Goal: Task Accomplishment & Management: Manage account settings

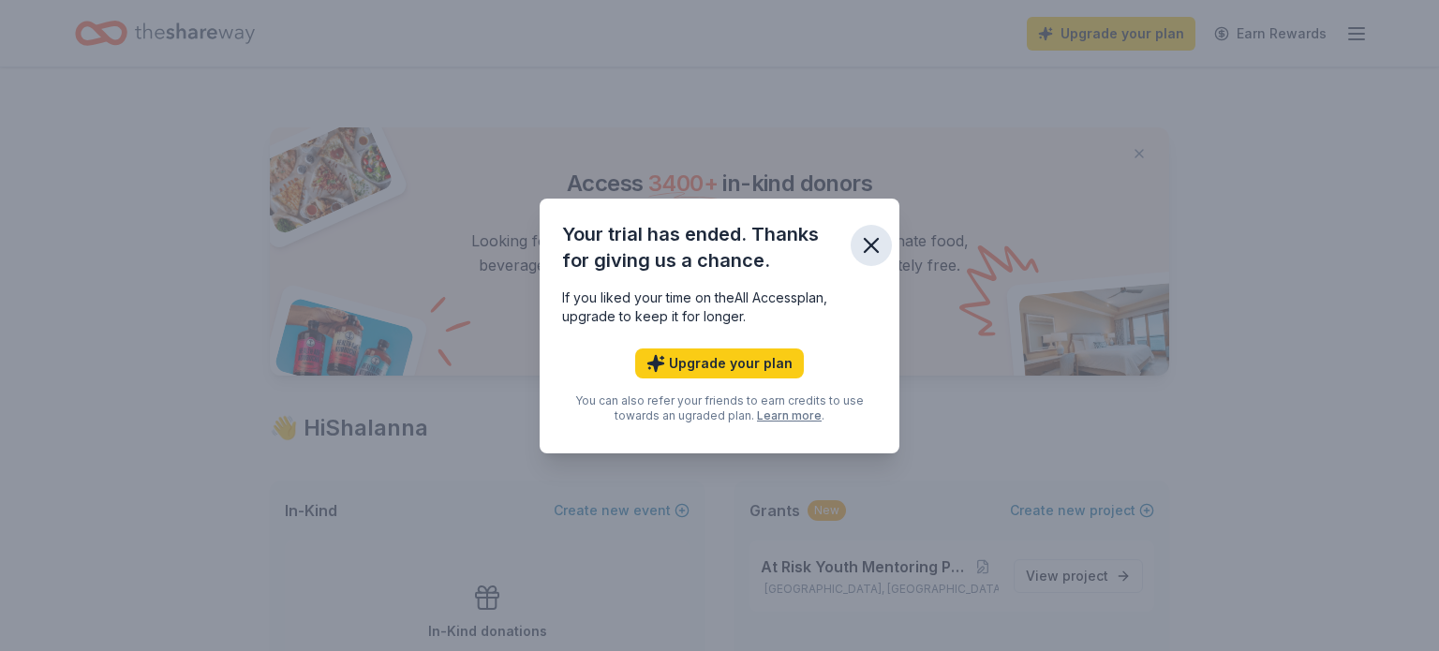
click at [873, 246] on icon "button" at bounding box center [871, 245] width 13 height 13
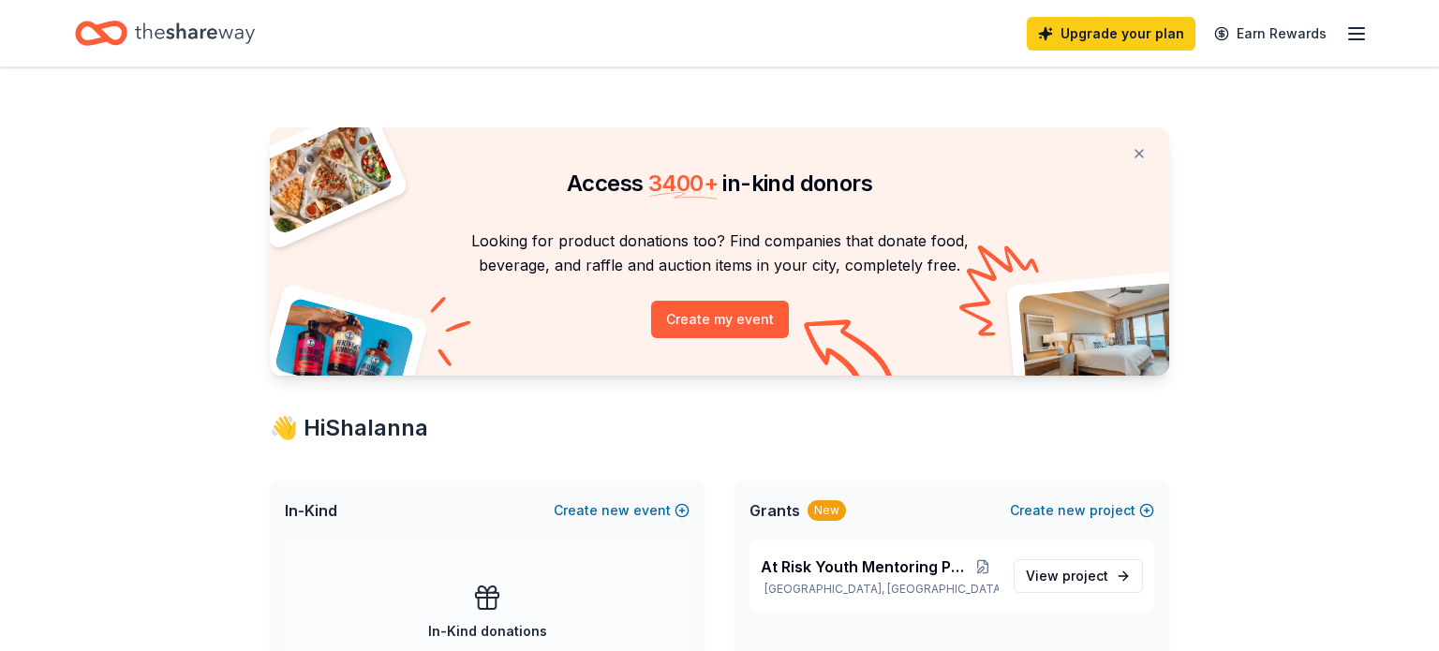
click at [1354, 34] on line "button" at bounding box center [1356, 34] width 15 height 0
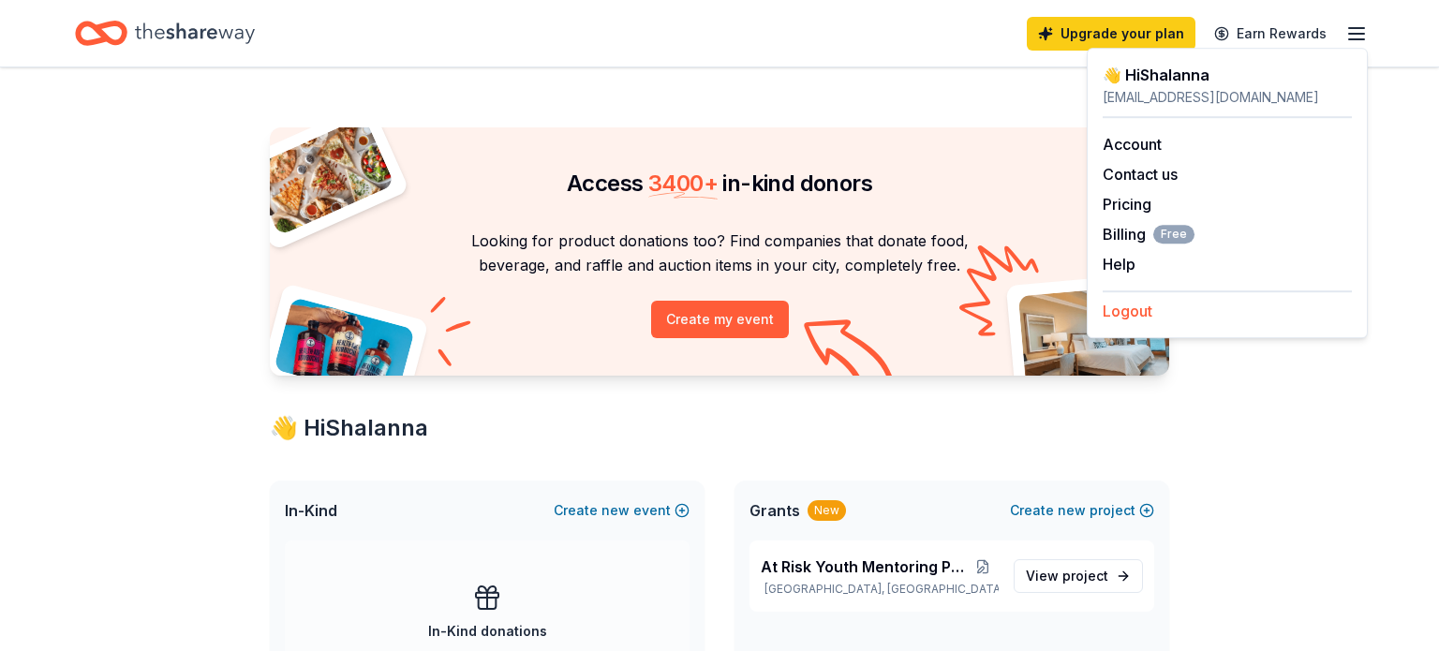
click at [1142, 308] on button "Logout" at bounding box center [1128, 311] width 50 height 22
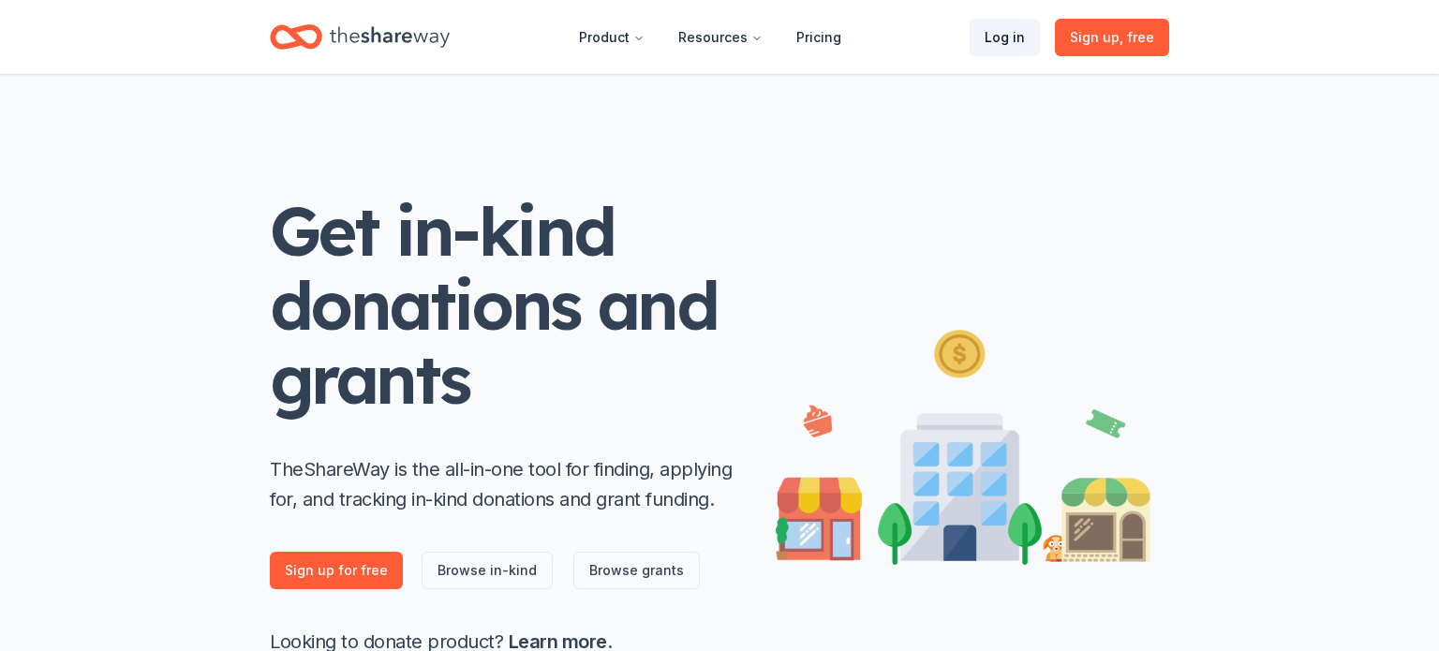
click at [999, 31] on link "Log in" at bounding box center [1004, 37] width 70 height 37
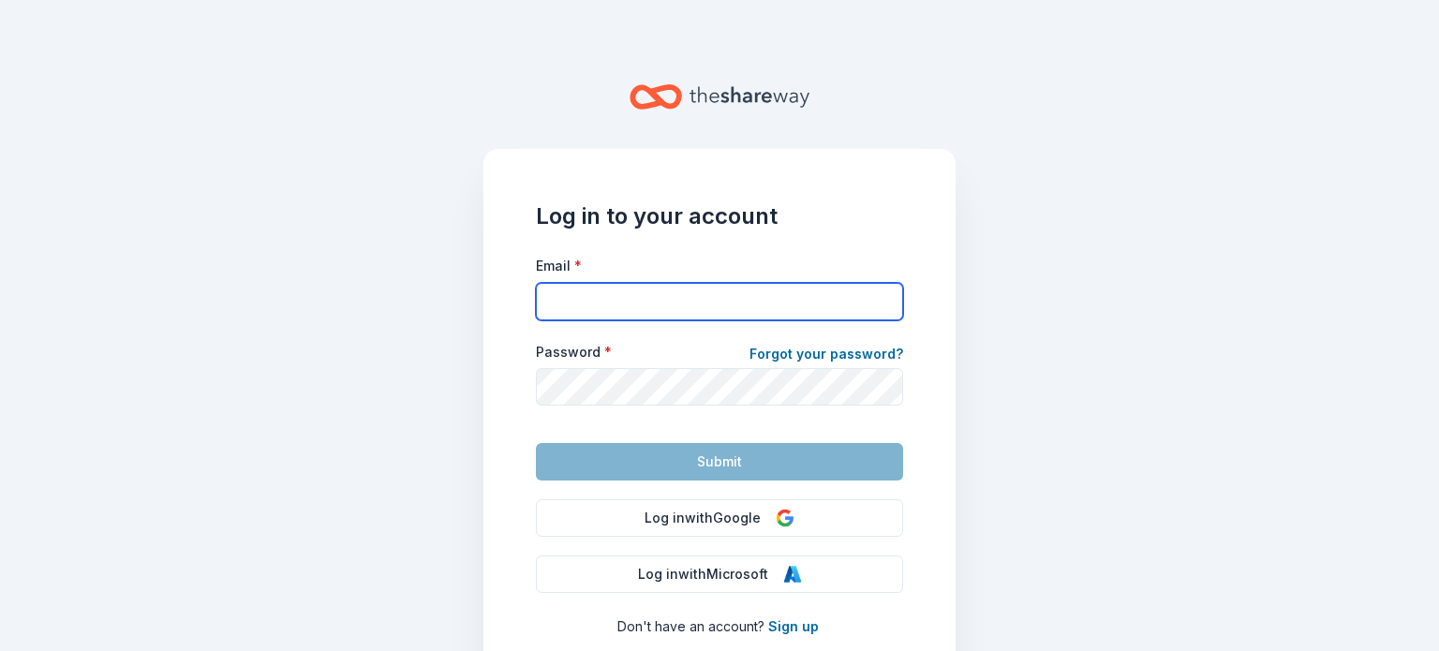
type input "[PERSON_NAME][EMAIL_ADDRESS][DOMAIN_NAME]"
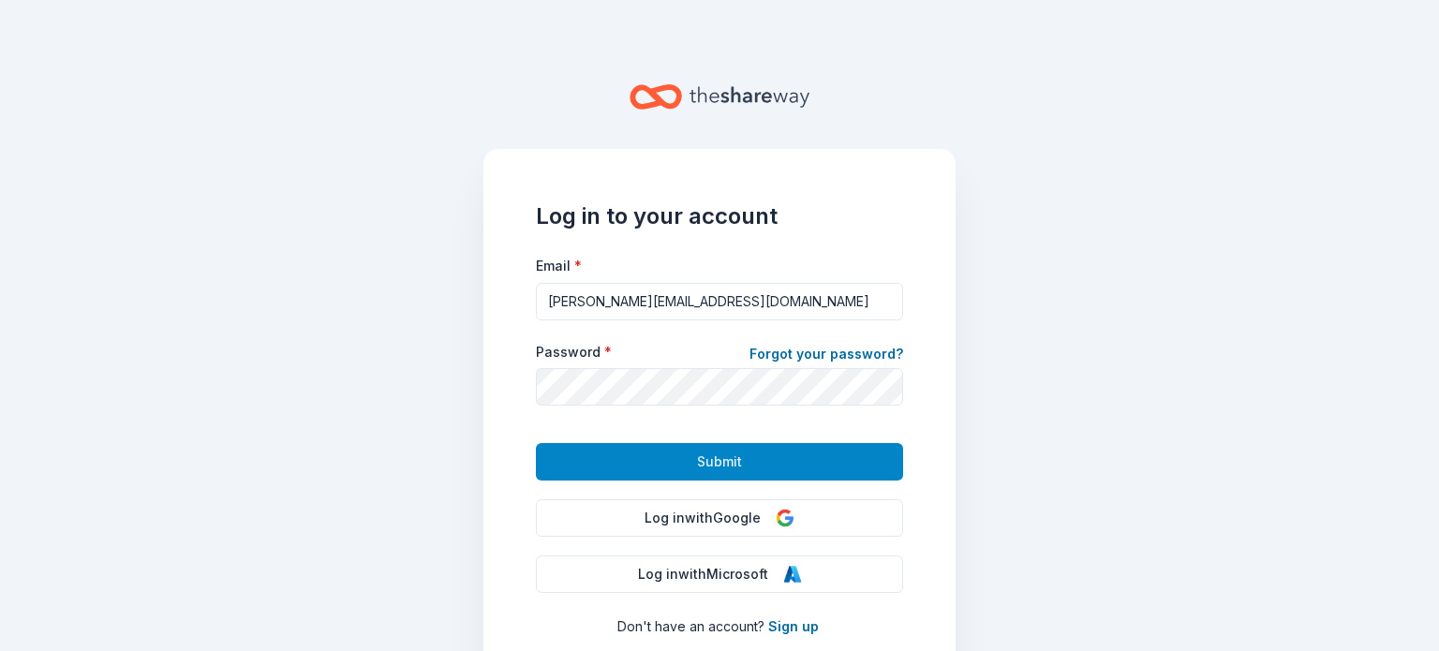
click at [668, 451] on button "Submit" at bounding box center [719, 461] width 367 height 37
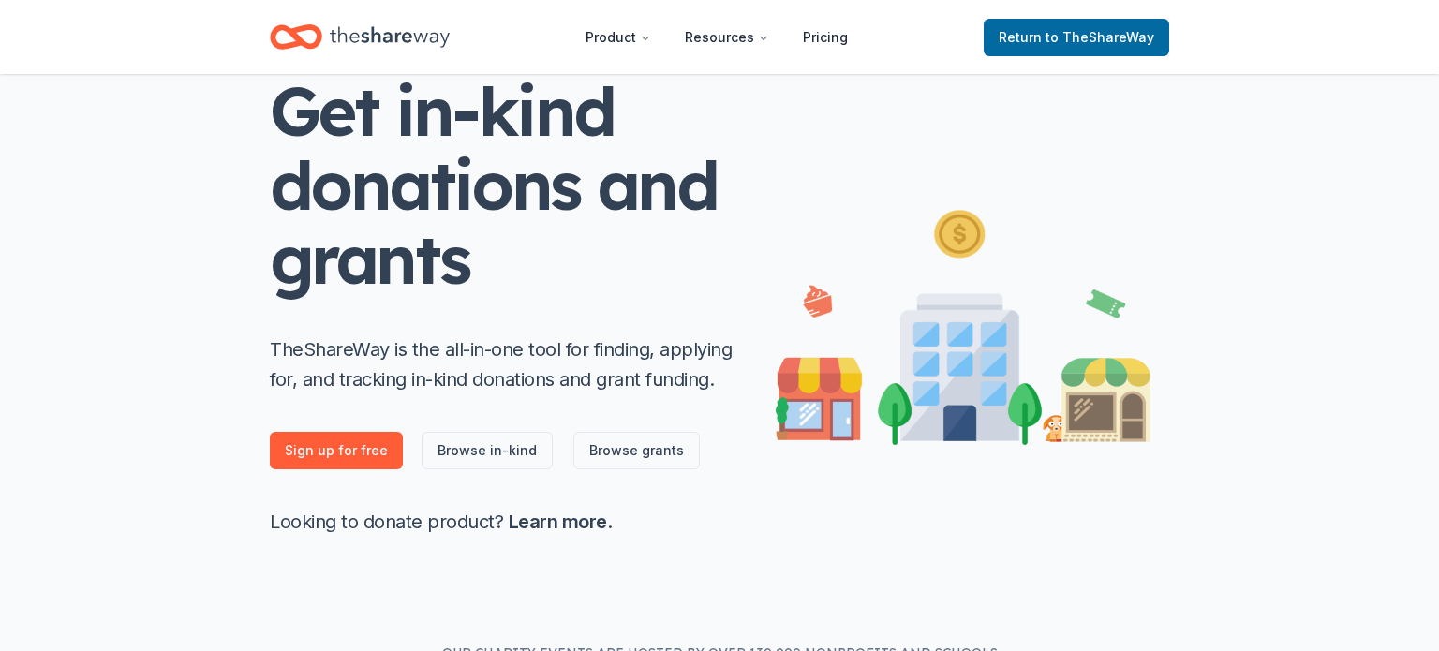
scroll to position [153, 0]
